Goal: Navigation & Orientation: Find specific page/section

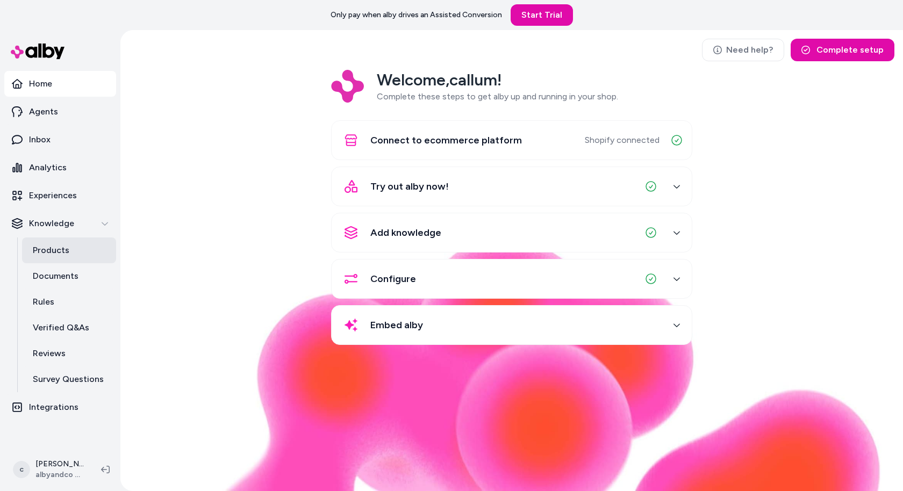
click at [45, 251] on p "Products" at bounding box center [51, 250] width 37 height 13
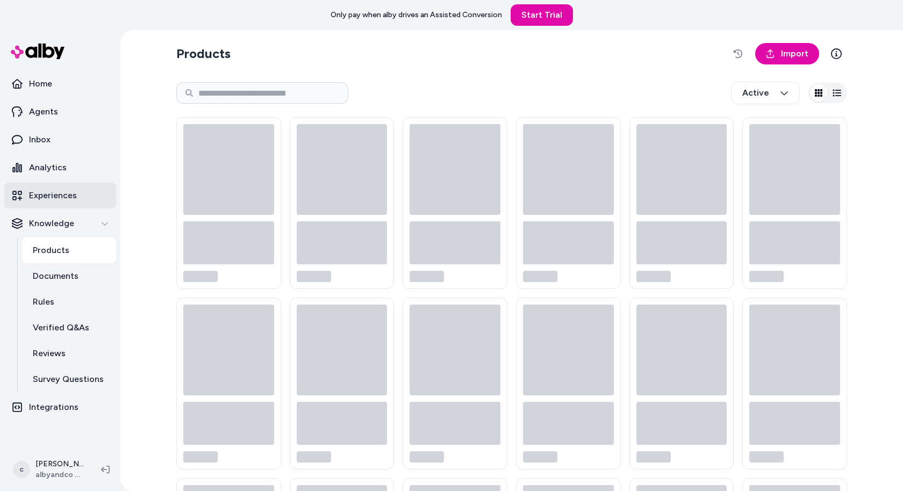
click at [60, 184] on link "Experiences" at bounding box center [60, 196] width 112 height 26
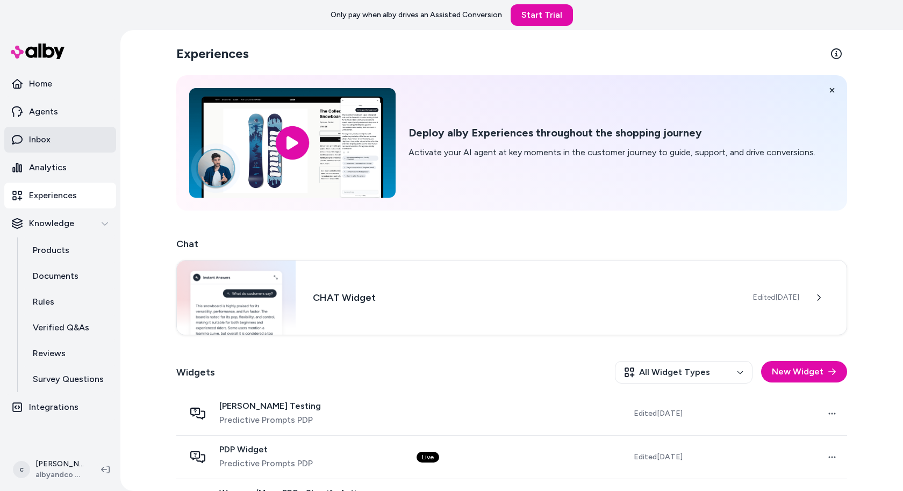
click at [71, 134] on link "Inbox" at bounding box center [60, 140] width 112 height 26
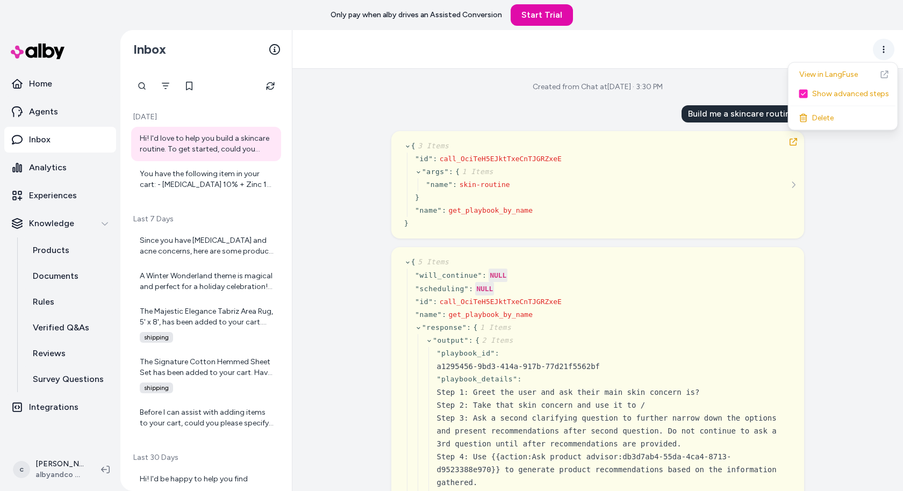
click at [882, 49] on html "Only pay when [PERSON_NAME] drives an Assisted Conversion Start Trial Home Agen…" at bounding box center [451, 245] width 903 height 491
click at [839, 78] on link "View in LangFuse" at bounding box center [843, 74] width 105 height 19
